Goal: Transaction & Acquisition: Purchase product/service

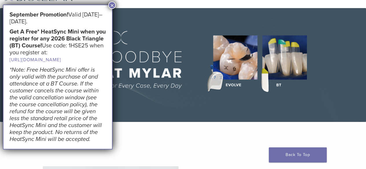
scroll to position [58, 0]
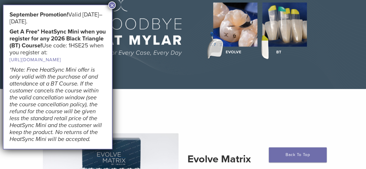
click at [113, 5] on button "×" at bounding box center [112, 5] width 8 height 8
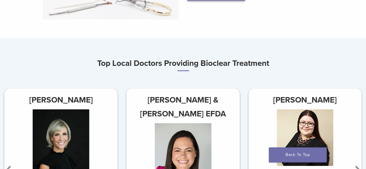
scroll to position [347, 0]
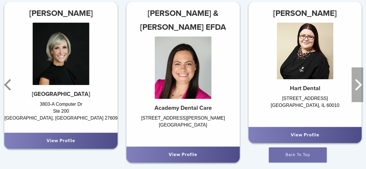
click at [358, 87] on icon "Next" at bounding box center [358, 85] width 7 height 12
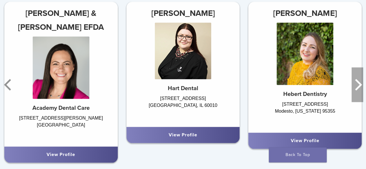
click at [354, 89] on icon "Next" at bounding box center [357, 84] width 12 height 35
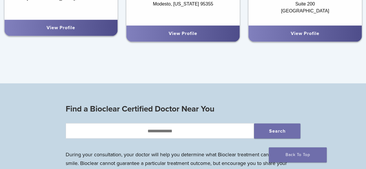
scroll to position [434, 0]
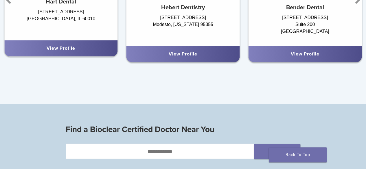
click at [322, 60] on div "View Profile" at bounding box center [304, 54] width 113 height 16
click at [306, 53] on link "View Profile" at bounding box center [305, 54] width 29 height 6
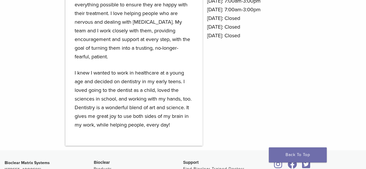
scroll to position [376, 0]
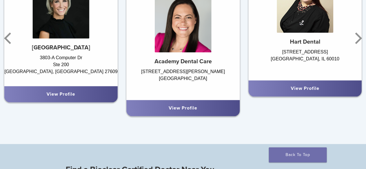
scroll to position [395, 0]
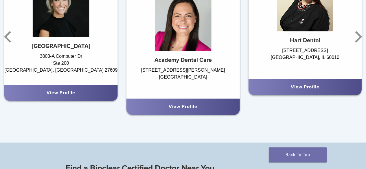
click at [233, 113] on div "View Profile" at bounding box center [182, 107] width 113 height 16
click at [180, 109] on link "View Profile" at bounding box center [183, 107] width 29 height 6
click at [199, 109] on div "View Profile" at bounding box center [183, 106] width 104 height 7
click at [274, 86] on div "View Profile" at bounding box center [305, 87] width 104 height 7
click at [304, 88] on link "View Profile" at bounding box center [305, 87] width 29 height 6
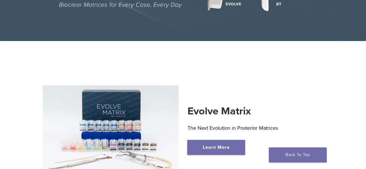
scroll to position [193, 0]
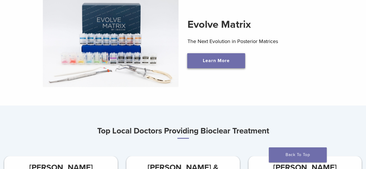
click at [227, 65] on link "Learn More" at bounding box center [216, 60] width 58 height 15
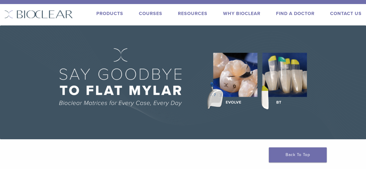
scroll to position [0, 0]
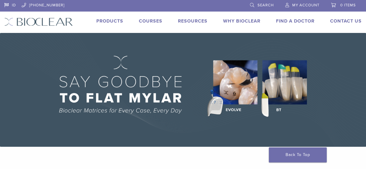
click at [145, 22] on link "Courses" at bounding box center [150, 21] width 23 height 6
click at [230, 22] on link "Why Bioclear" at bounding box center [241, 21] width 37 height 6
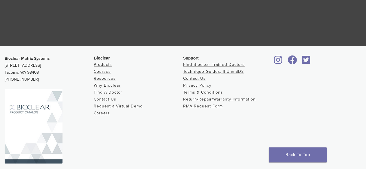
scroll to position [1147, 0]
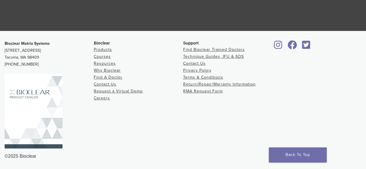
click at [54, 123] on img at bounding box center [34, 111] width 58 height 75
click at [277, 44] on icon at bounding box center [278, 44] width 8 height 9
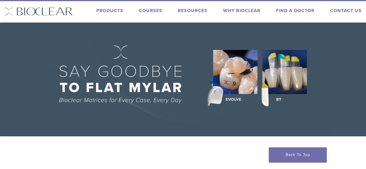
scroll to position [0, 0]
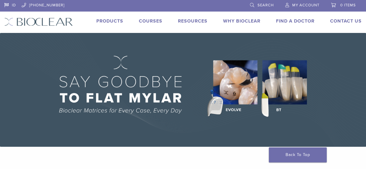
click at [106, 21] on link "Products" at bounding box center [109, 21] width 27 height 6
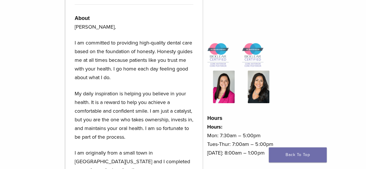
scroll to position [347, 0]
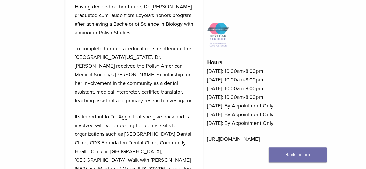
scroll to position [289, 0]
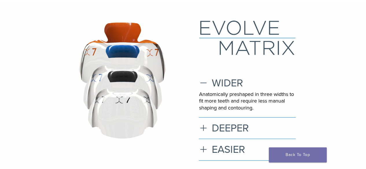
scroll to position [87, 0]
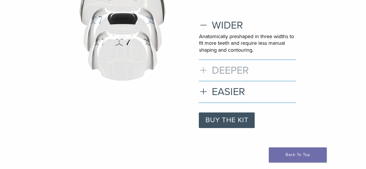
click at [235, 71] on h3 "DEEPER" at bounding box center [247, 70] width 97 height 12
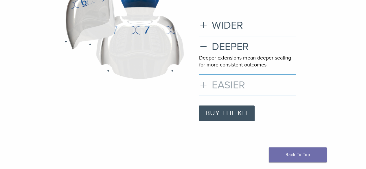
click at [234, 82] on h3 "EASIER" at bounding box center [247, 85] width 97 height 12
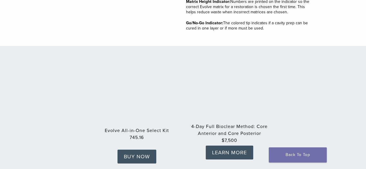
scroll to position [896, 0]
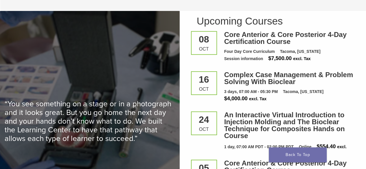
scroll to position [781, 0]
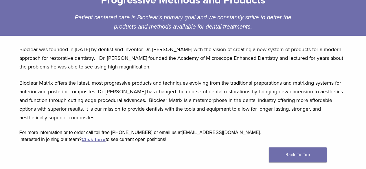
scroll to position [173, 0]
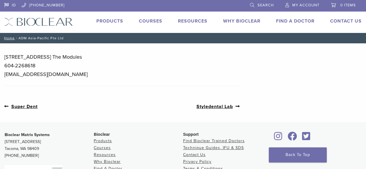
click at [151, 22] on link "Courses" at bounding box center [150, 21] width 23 height 6
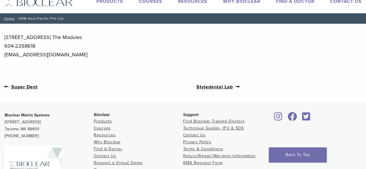
scroll to position [29, 0]
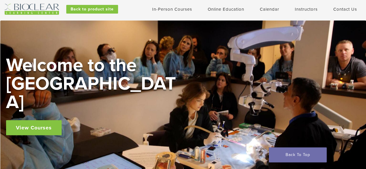
scroll to position [145, 0]
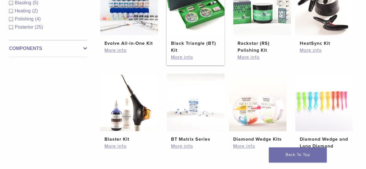
scroll to position [260, 0]
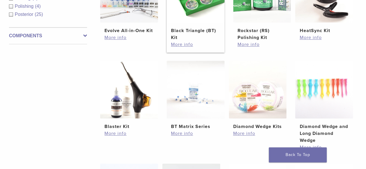
click at [184, 32] on h2 "Black Triangle (BT) Kit" at bounding box center [195, 34] width 49 height 14
click at [179, 44] on link "More info" at bounding box center [195, 44] width 49 height 7
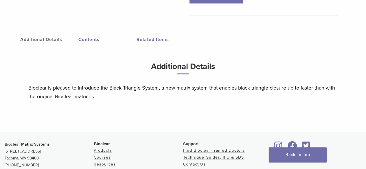
scroll to position [289, 0]
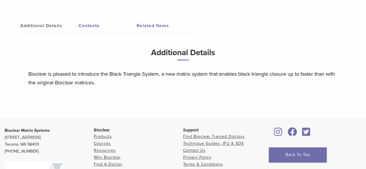
click at [81, 18] on link "Contents" at bounding box center [107, 26] width 58 height 16
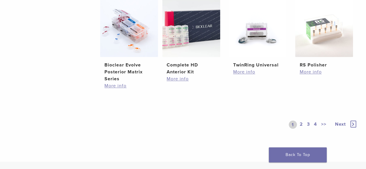
scroll to position [434, 0]
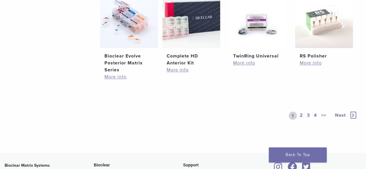
click at [303, 116] on link "2" at bounding box center [300, 116] width 5 height 8
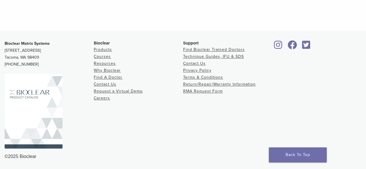
scroll to position [492, 0]
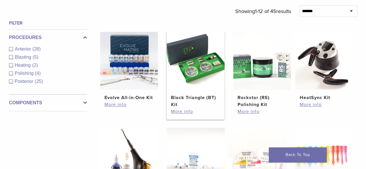
scroll to position [202, 0]
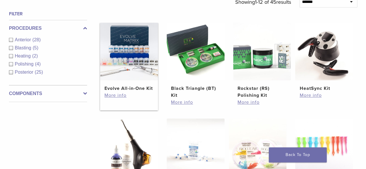
click at [113, 41] on img at bounding box center [129, 52] width 58 height 58
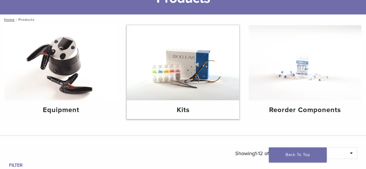
scroll to position [0, 0]
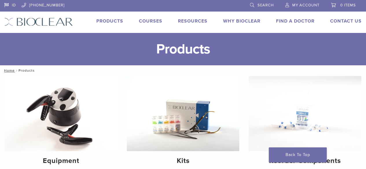
click at [114, 19] on link "Products" at bounding box center [109, 21] width 27 height 6
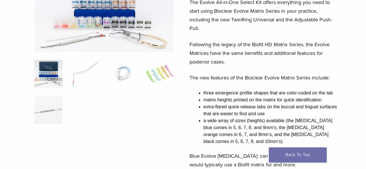
scroll to position [58, 0]
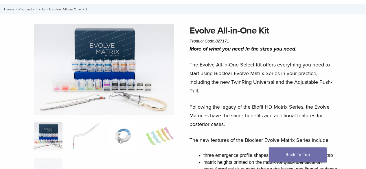
click at [118, 144] on img at bounding box center [122, 136] width 28 height 28
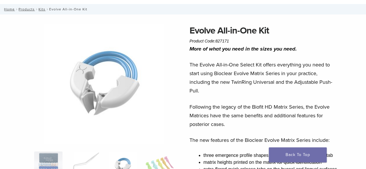
scroll to position [58, 0]
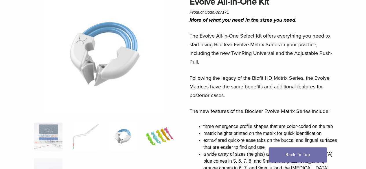
click at [147, 136] on img at bounding box center [159, 137] width 28 height 28
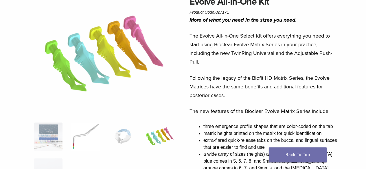
click at [86, 136] on img at bounding box center [85, 137] width 28 height 28
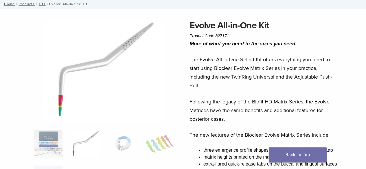
scroll to position [29, 0]
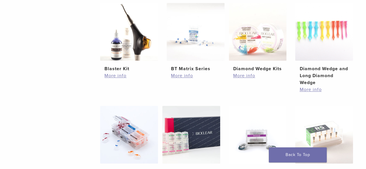
scroll to position [405, 0]
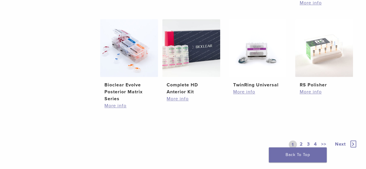
click at [299, 141] on link "2" at bounding box center [300, 145] width 5 height 8
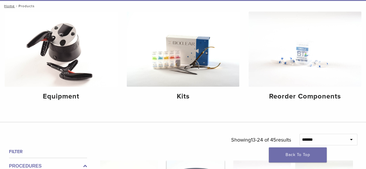
scroll to position [29, 0]
